Goal: Information Seeking & Learning: Learn about a topic

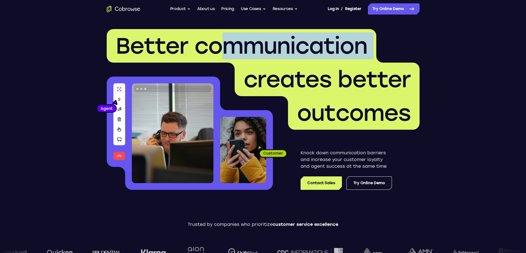
drag, startPoint x: 232, startPoint y: 45, endPoint x: 265, endPoint y: 64, distance: 38.5
click at [265, 64] on h1 "Better communication creates better outcomes" at bounding box center [263, 79] width 313 height 101
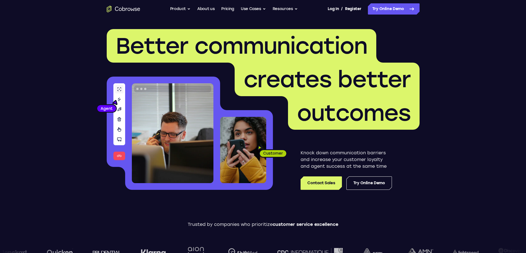
click at [262, 66] on span "creates better" at bounding box center [327, 79] width 167 height 27
click at [252, 7] on button "Use Cases" at bounding box center [253, 8] width 25 height 11
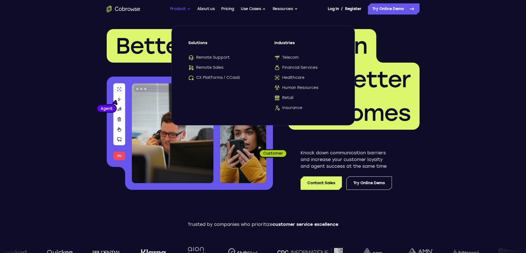
click at [187, 9] on button "Product" at bounding box center [180, 8] width 21 height 11
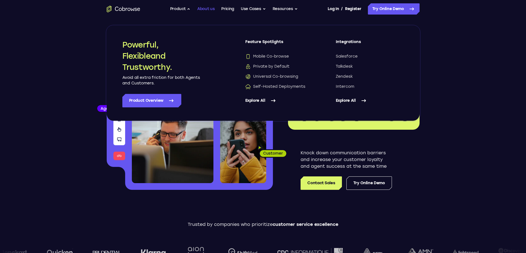
click at [206, 8] on link "About us" at bounding box center [205, 8] width 17 height 11
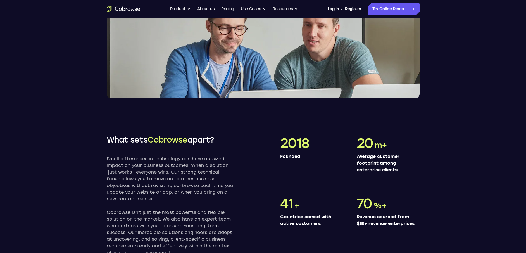
scroll to position [206, 0]
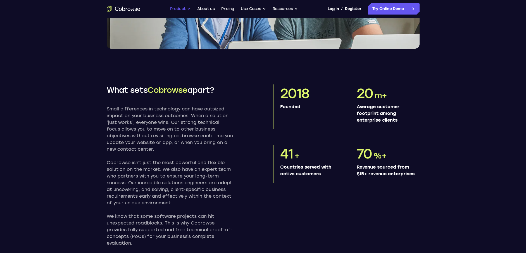
click at [185, 8] on button "Product" at bounding box center [180, 8] width 21 height 11
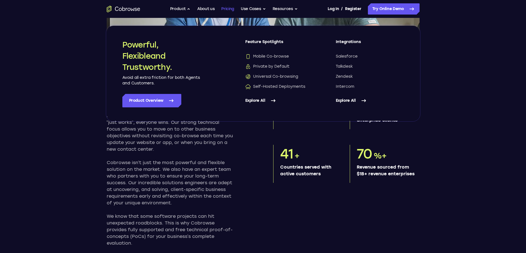
click at [229, 10] on link "Pricing" at bounding box center [227, 8] width 13 height 11
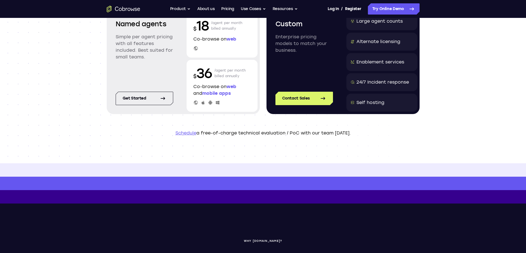
scroll to position [4, 0]
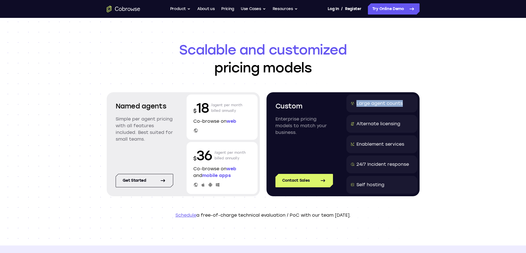
drag, startPoint x: 357, startPoint y: 103, endPoint x: 391, endPoint y: 107, distance: 34.3
click at [391, 107] on div "Large agent counts" at bounding box center [381, 103] width 71 height 18
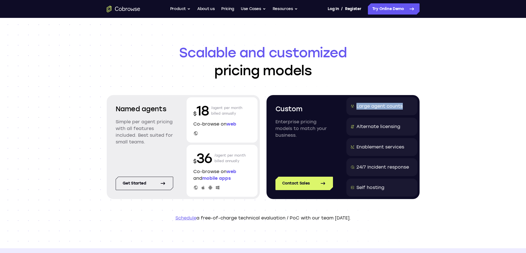
scroll to position [0, 0]
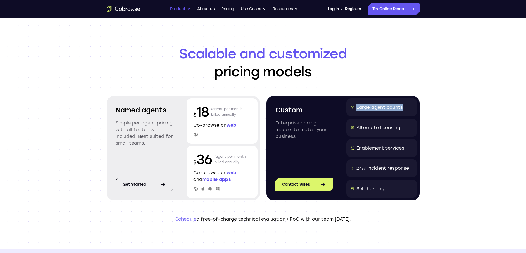
click at [187, 9] on button "Product" at bounding box center [180, 8] width 21 height 11
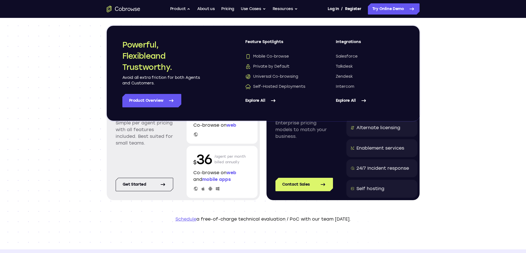
drag, startPoint x: 158, startPoint y: 53, endPoint x: 156, endPoint y: 75, distance: 22.8
click at [158, 53] on h2 "Powerful, Flexible and Trustworthy." at bounding box center [161, 56] width 78 height 34
click at [157, 94] on link "Product Overview" at bounding box center [151, 100] width 59 height 13
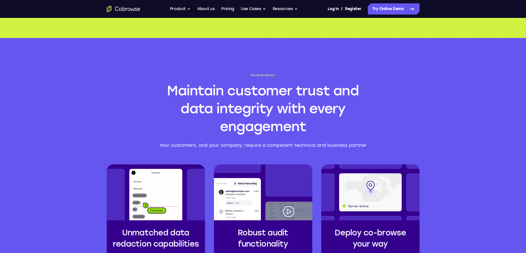
scroll to position [358, 0]
